Goal: Use online tool/utility: Utilize a website feature to perform a specific function

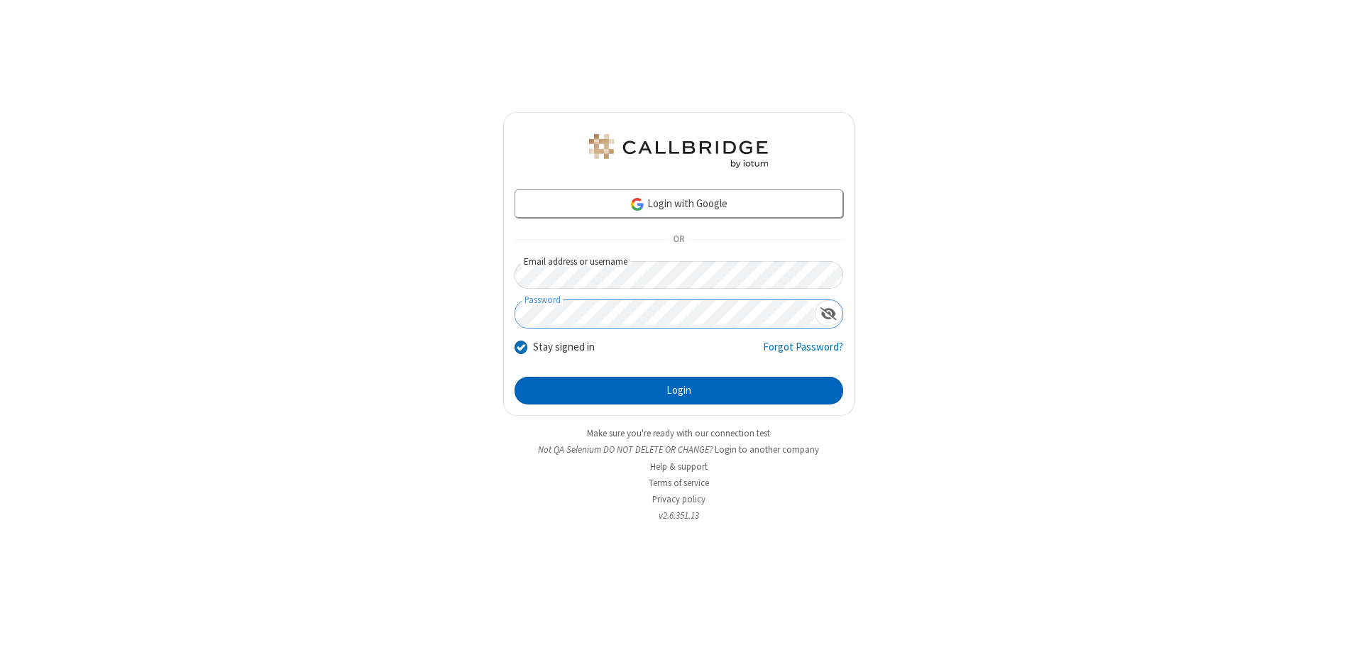
click at [678, 390] on button "Login" at bounding box center [679, 391] width 329 height 28
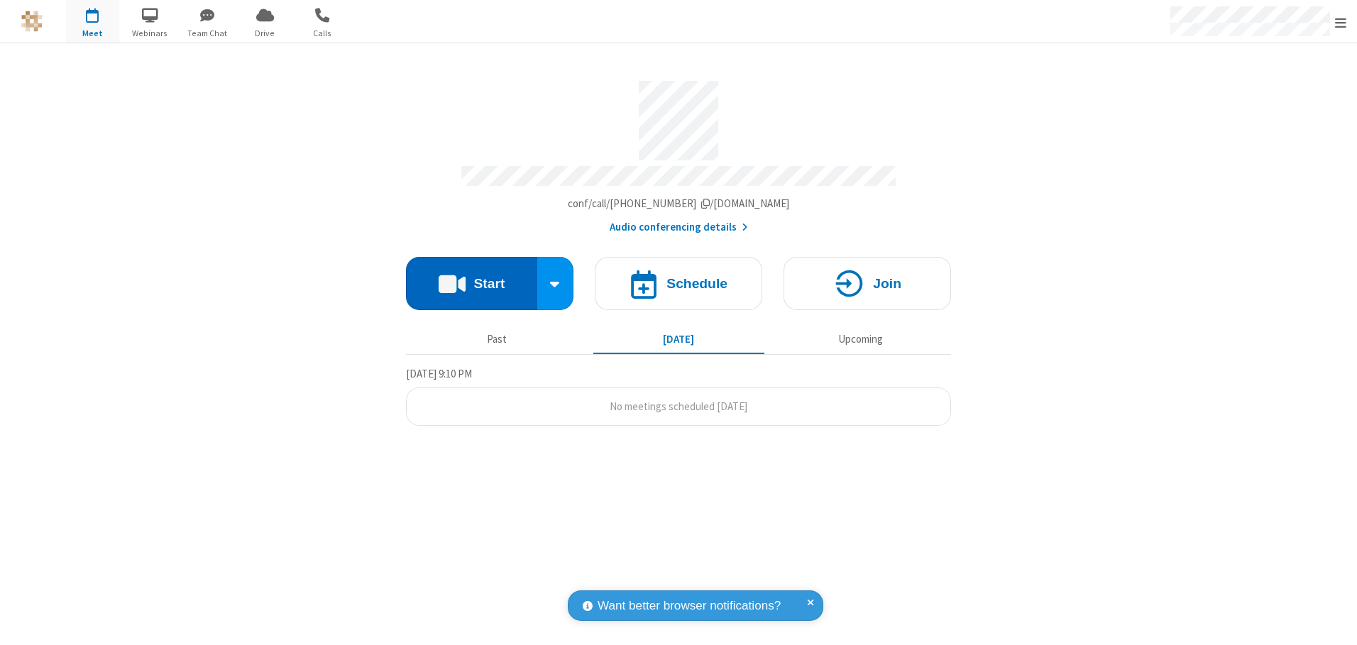
click at [471, 278] on button "Start" at bounding box center [471, 283] width 131 height 53
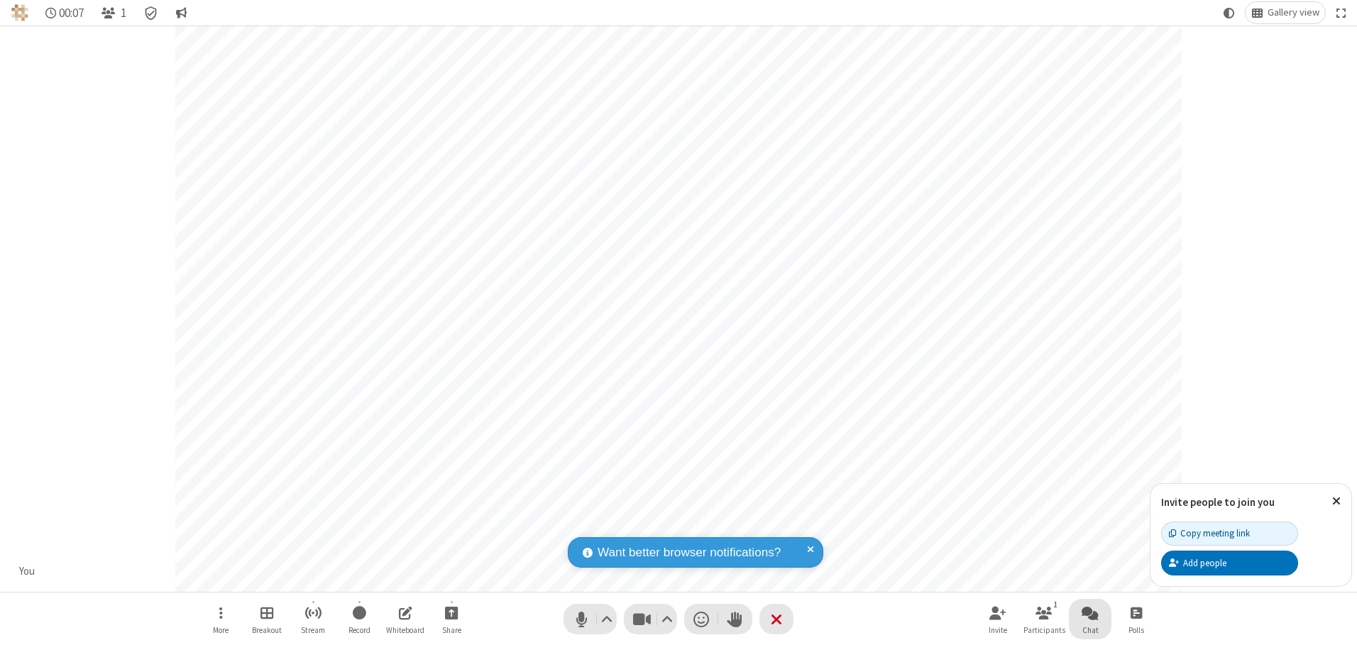
click at [1090, 612] on span "Open chat" at bounding box center [1090, 613] width 17 height 18
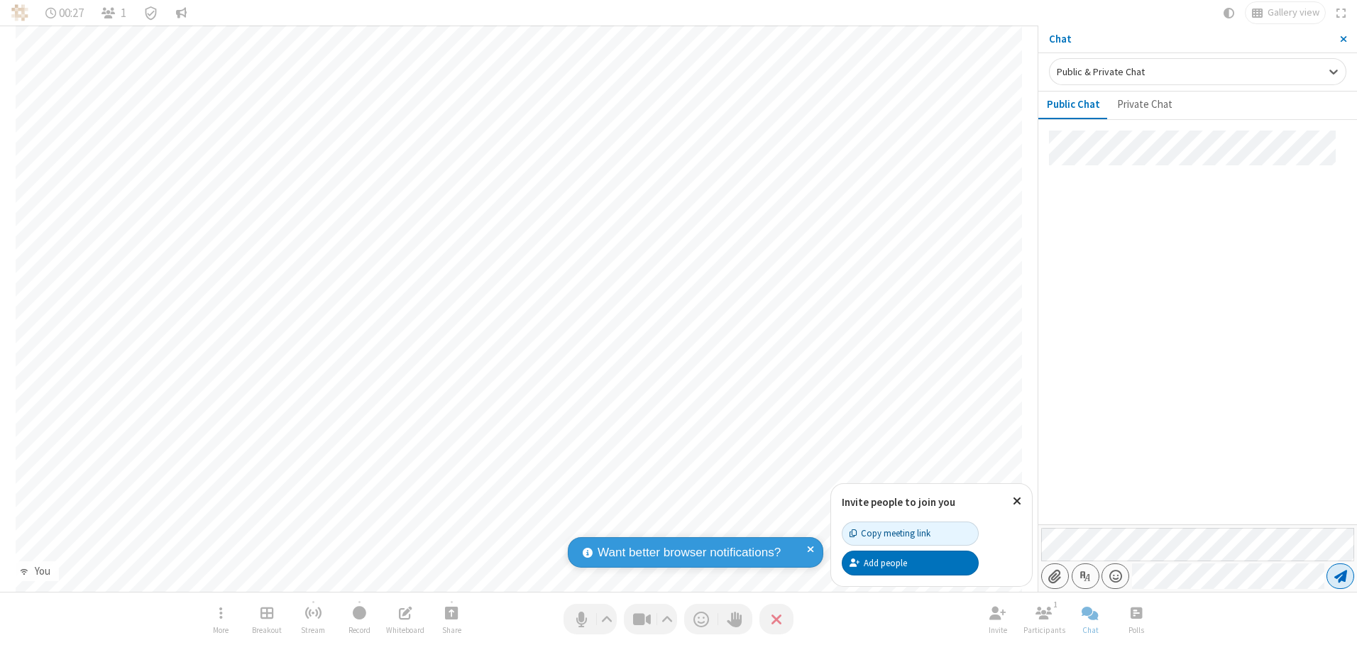
click at [1340, 576] on span "Send message" at bounding box center [1340, 576] width 13 height 14
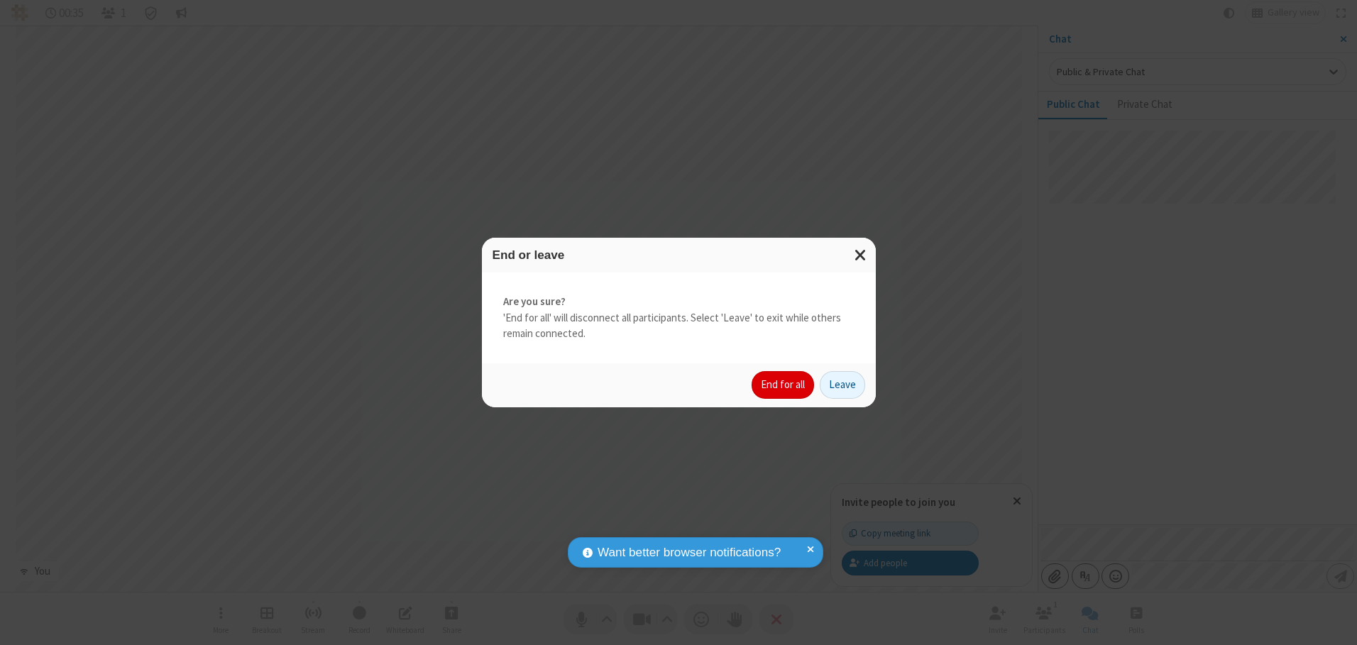
click at [784, 385] on button "End for all" at bounding box center [783, 385] width 62 height 28
